Goal: Transaction & Acquisition: Purchase product/service

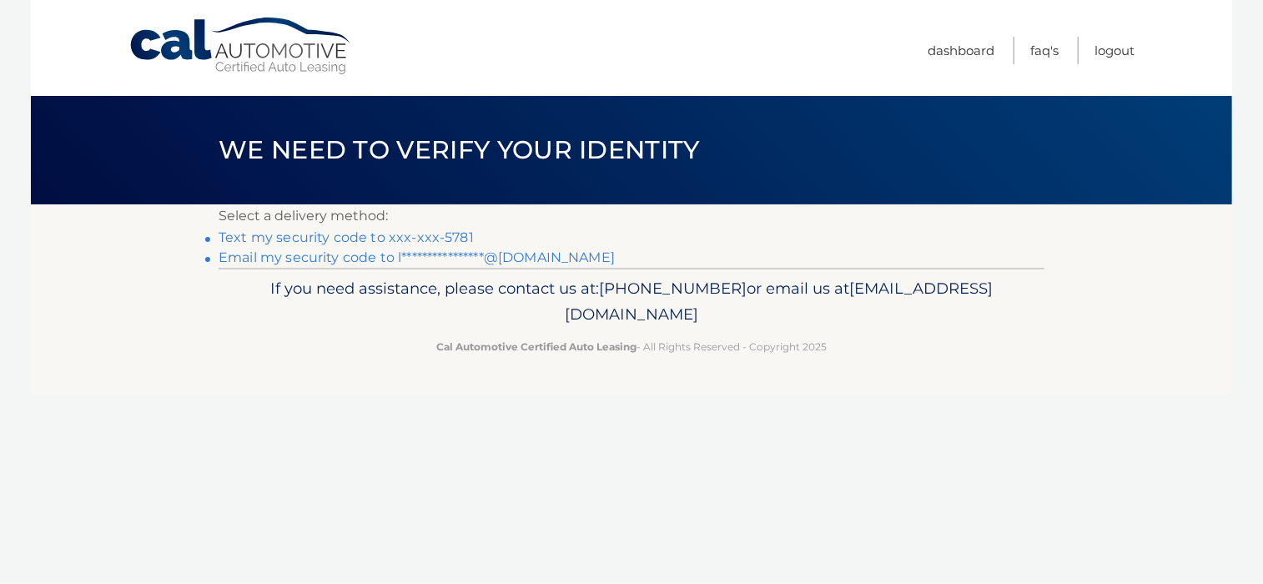
click at [395, 236] on link "Text my security code to xxx-xxx-5781" at bounding box center [346, 237] width 255 height 16
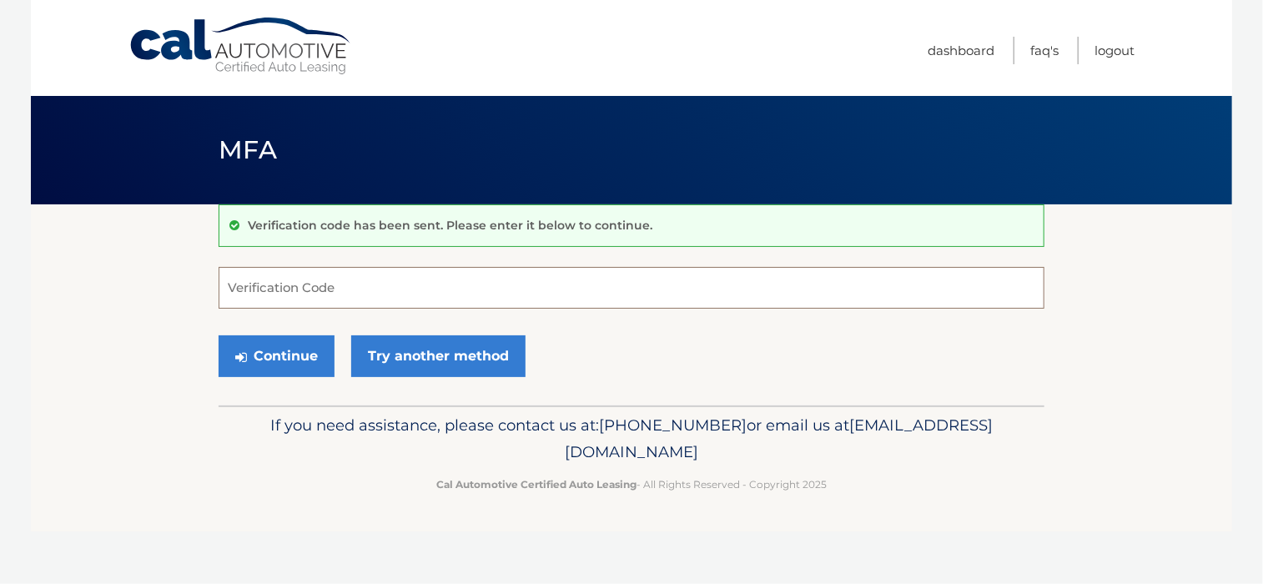
click at [364, 283] on input "Verification Code" at bounding box center [632, 288] width 826 height 42
type input "423070"
click at [264, 349] on button "Continue" at bounding box center [277, 356] width 116 height 42
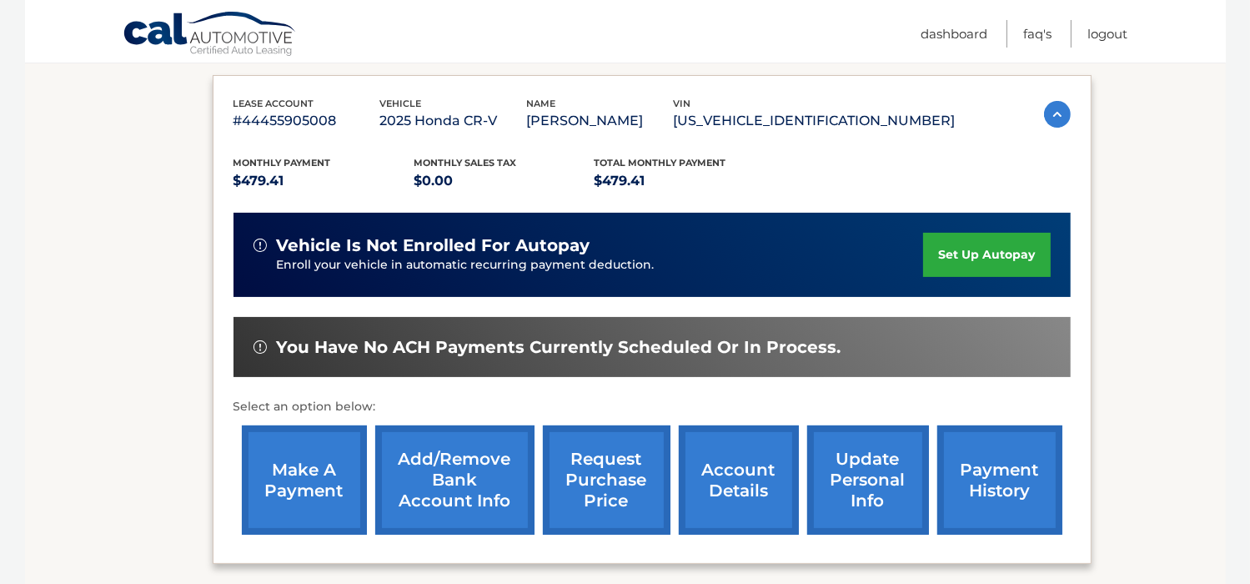
scroll to position [273, 0]
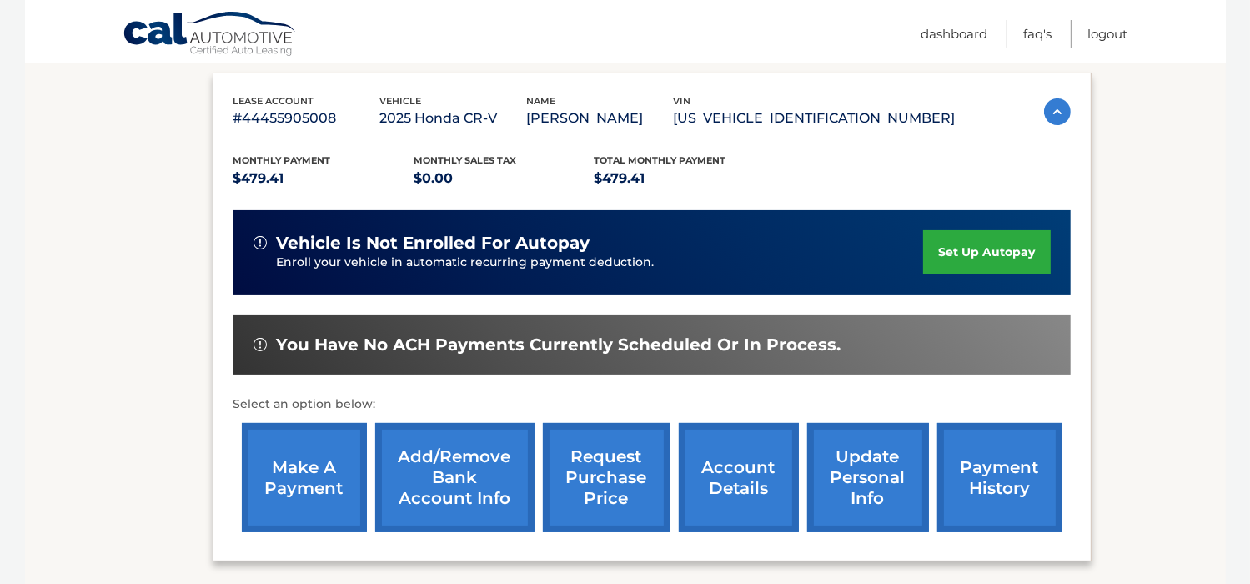
click at [284, 482] on link "make a payment" at bounding box center [304, 477] width 125 height 109
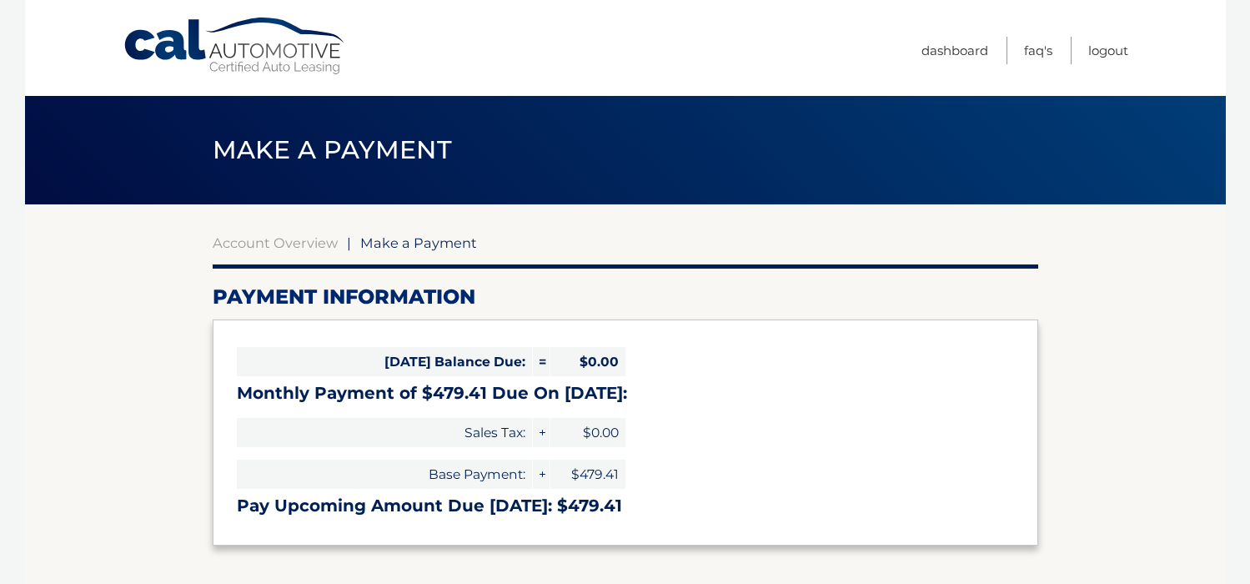
select select "ZmZkZDhkZTYtNWUxNi00ZjViLWE2ZjEtYWY4Nzg4NzA0ZTcx"
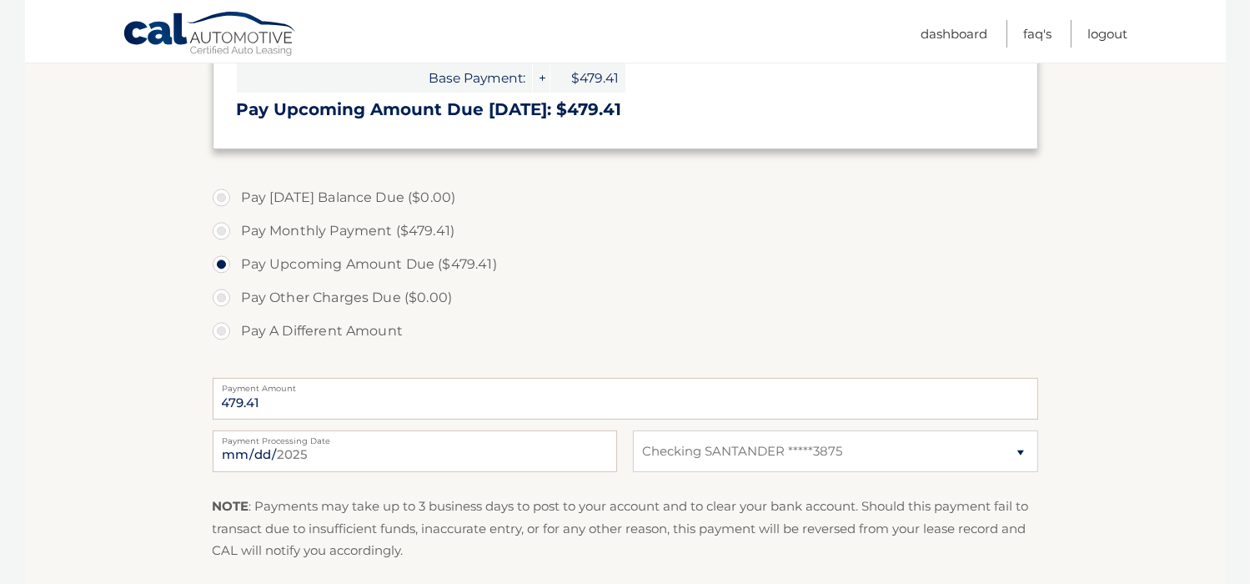
scroll to position [397, 0]
click at [288, 452] on input "2025-09-25" at bounding box center [415, 451] width 404 height 42
type input "2025-10-05"
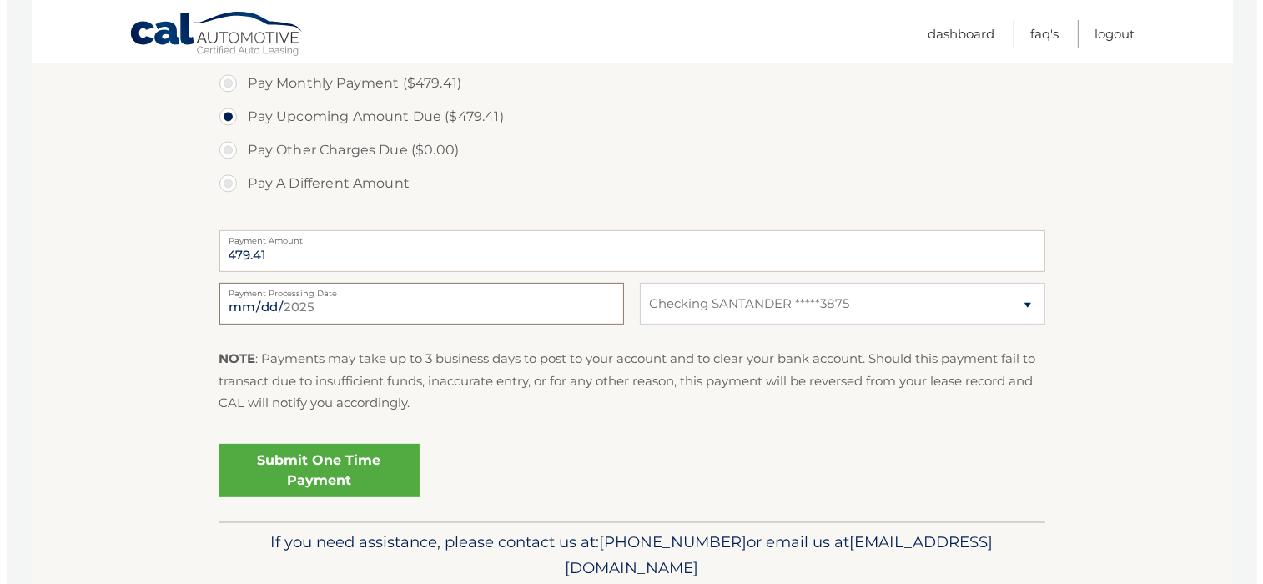
scroll to position [544, 0]
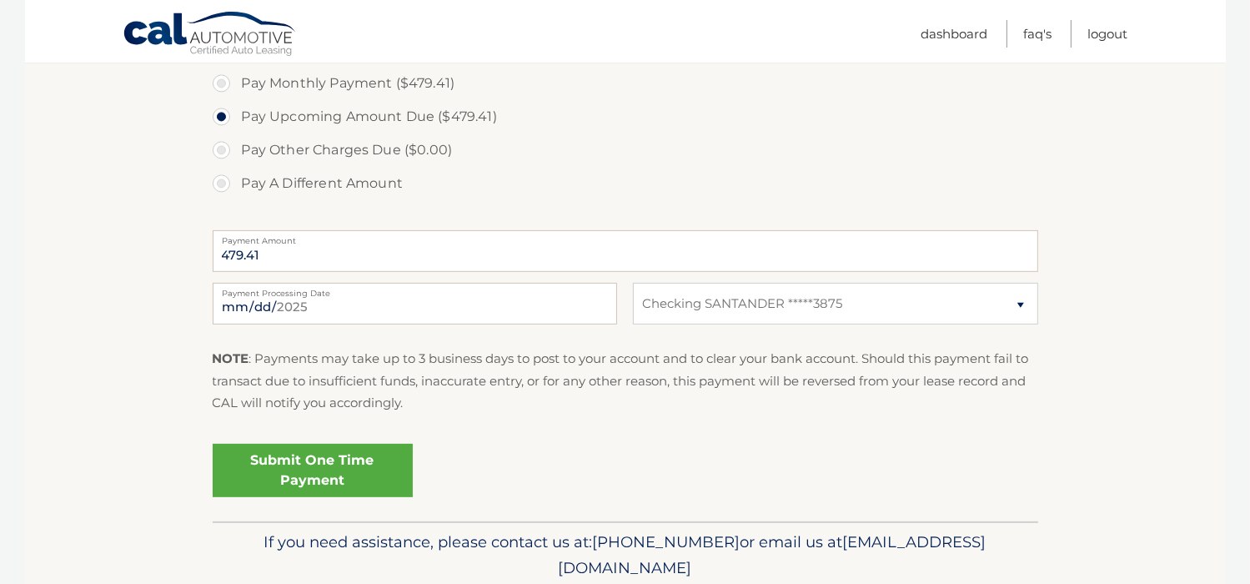
click at [305, 473] on link "Submit One Time Payment" at bounding box center [313, 470] width 200 height 53
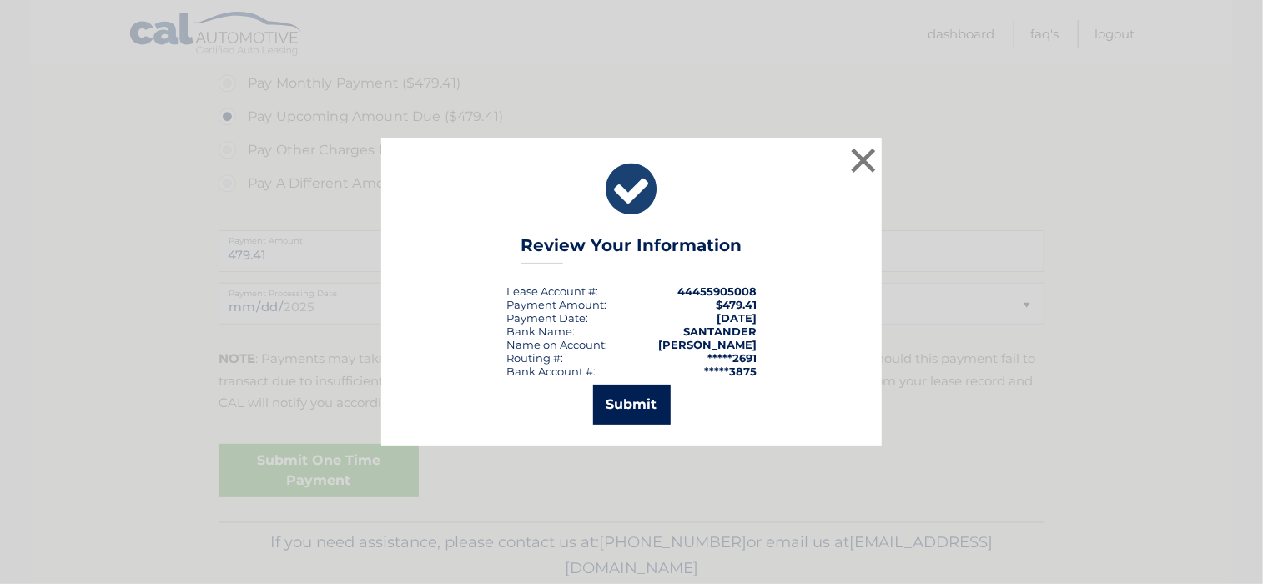
click at [636, 413] on button "Submit" at bounding box center [632, 404] width 78 height 40
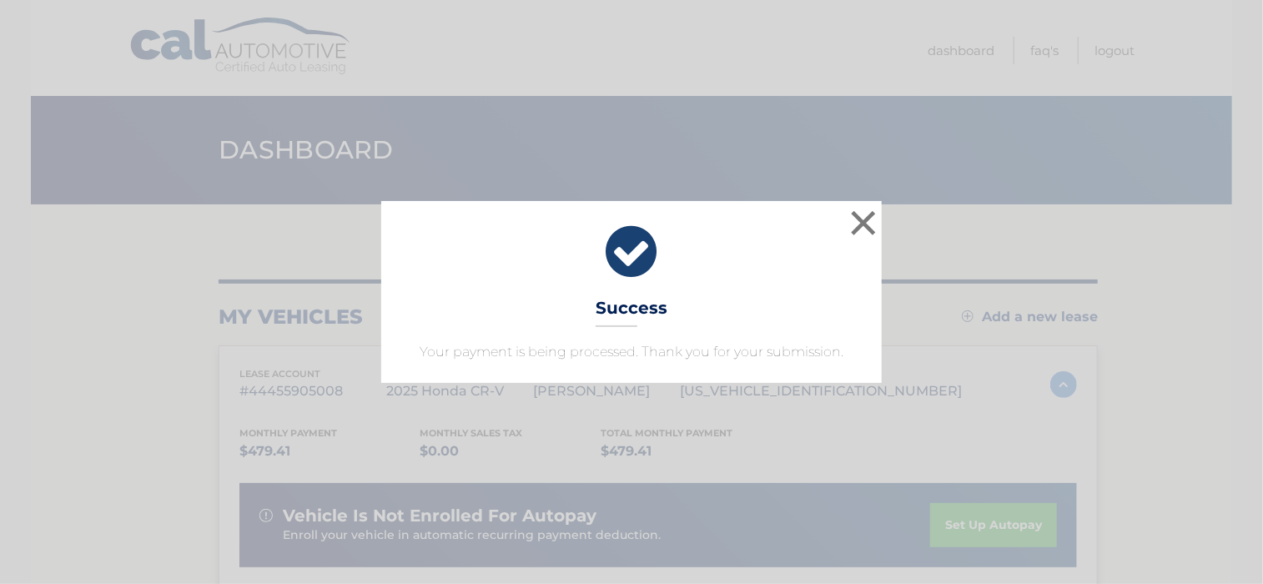
drag, startPoint x: 857, startPoint y: 229, endPoint x: 885, endPoint y: 132, distance: 100.6
click at [885, 132] on div "× Success Your payment is being processed. Thank you for your submission. Loadi…" at bounding box center [631, 292] width 1263 height 584
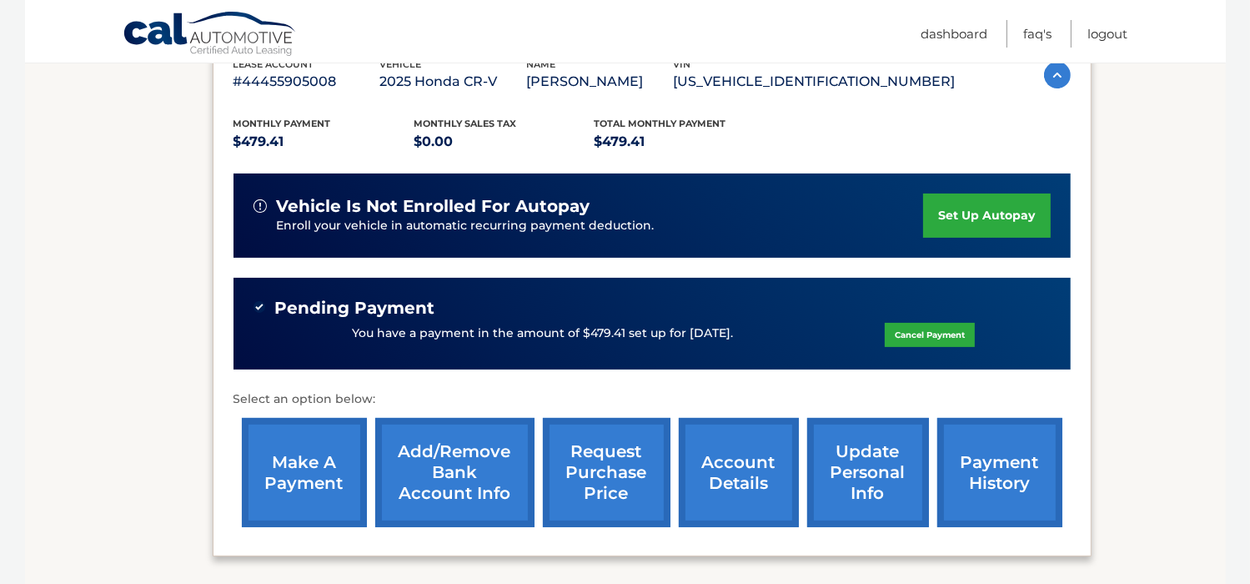
scroll to position [310, 0]
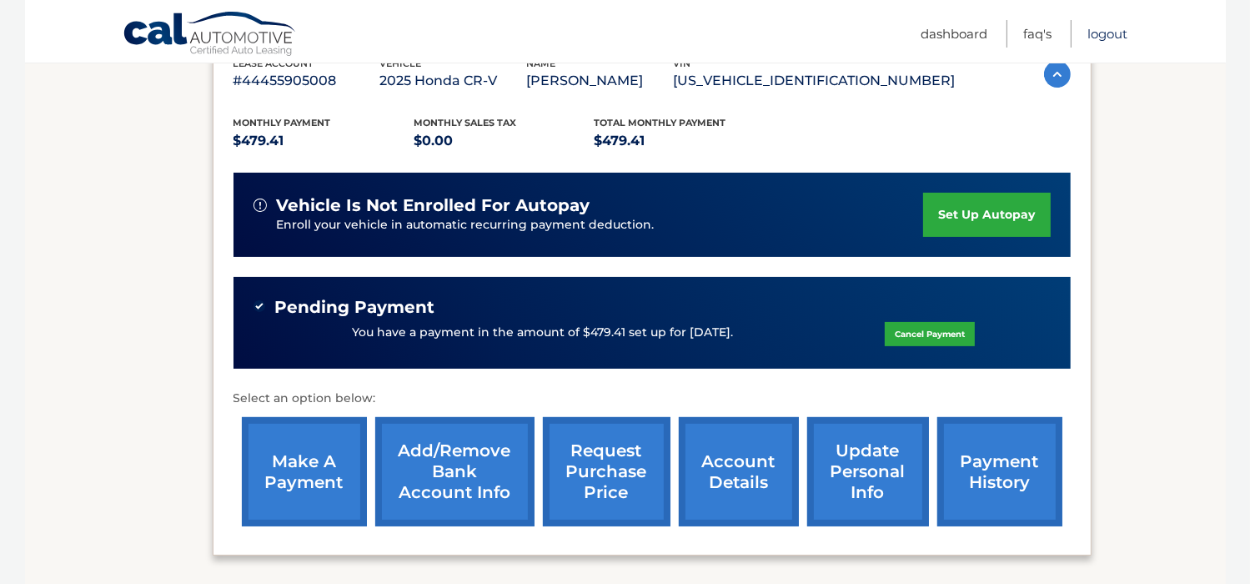
click at [1116, 36] on link "Logout" at bounding box center [1108, 34] width 40 height 28
